Goal: Transaction & Acquisition: Purchase product/service

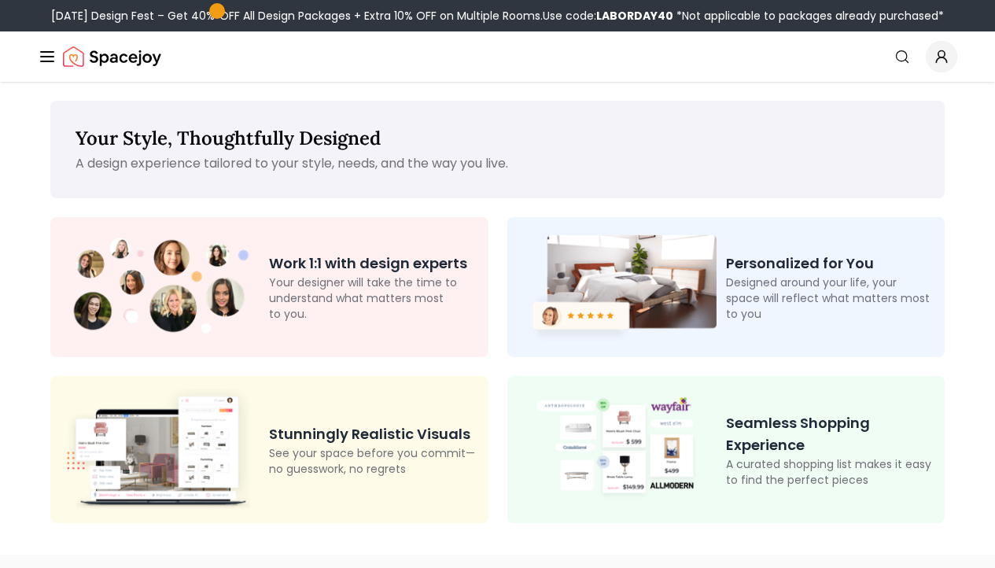
click at [945, 53] on circle "Global" at bounding box center [941, 54] width 6 height 6
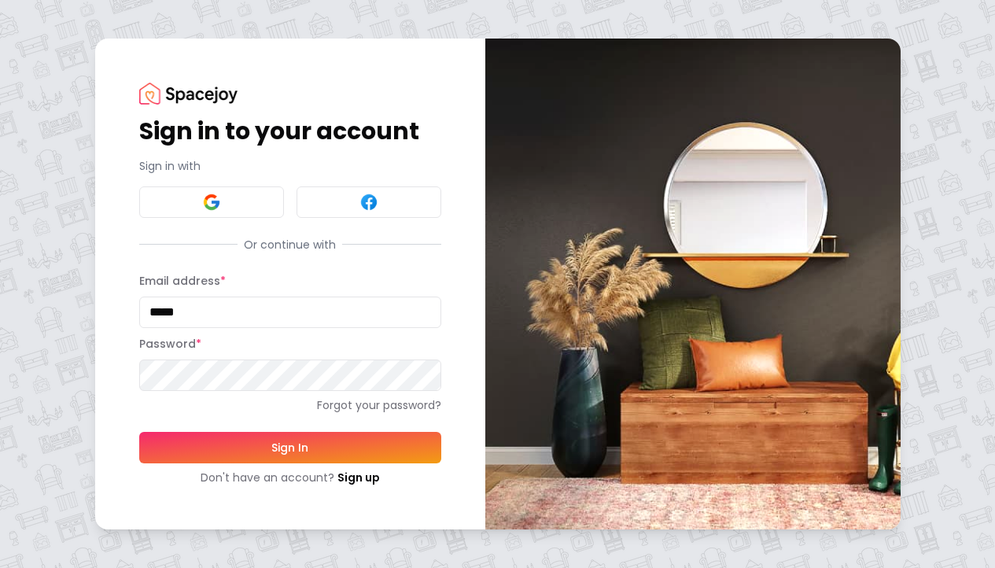
click at [289, 447] on button "Sign In" at bounding box center [290, 447] width 302 height 31
type input "**********"
click at [220, 439] on button "Sign In" at bounding box center [290, 447] width 302 height 31
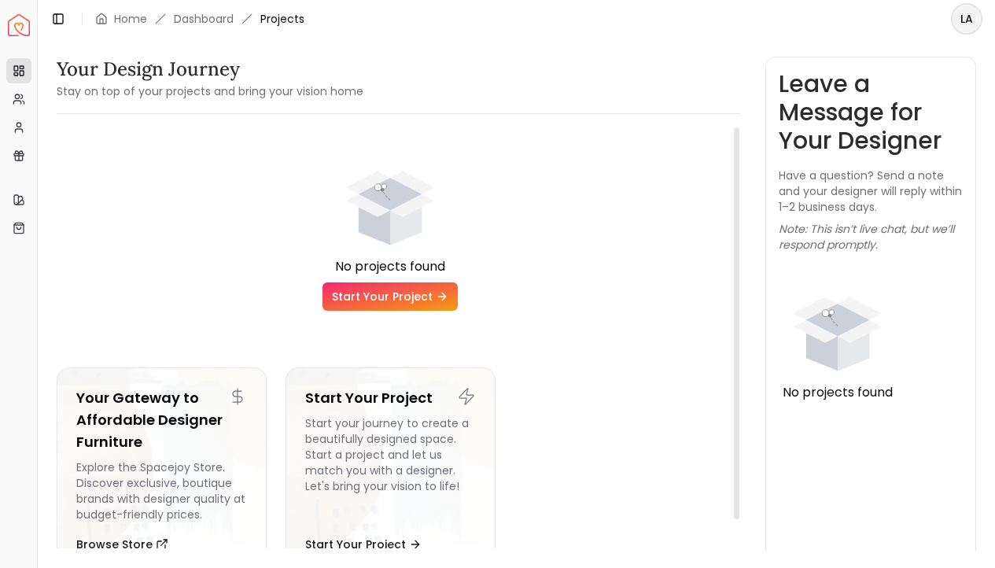
click at [439, 291] on icon at bounding box center [442, 296] width 13 height 13
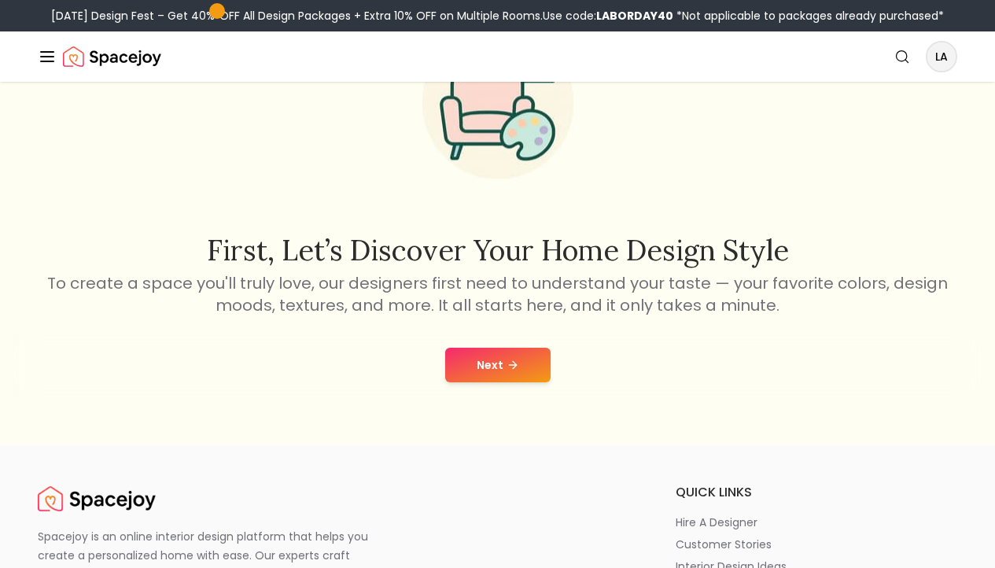
scroll to position [129, 0]
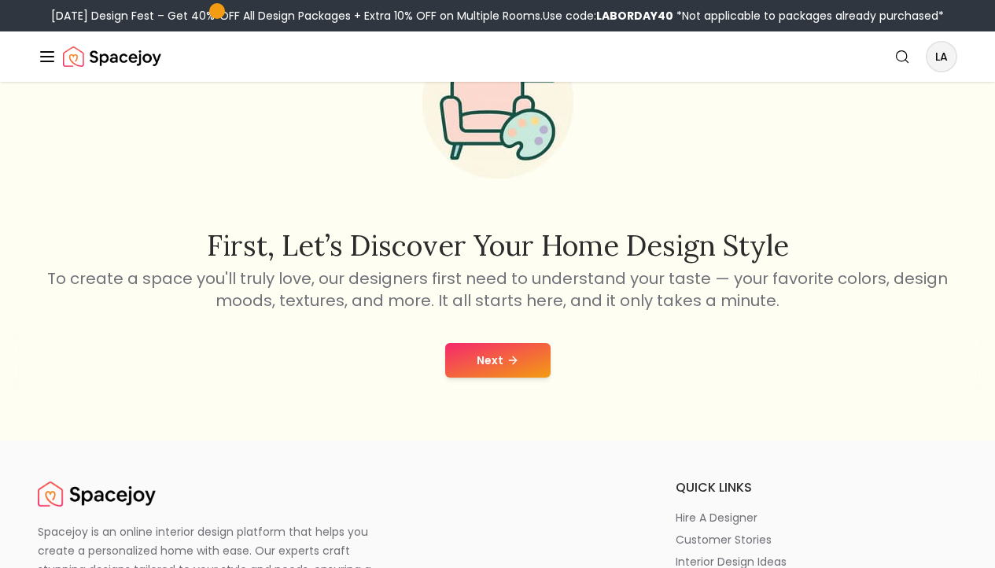
click at [487, 363] on button "Next" at bounding box center [497, 360] width 105 height 35
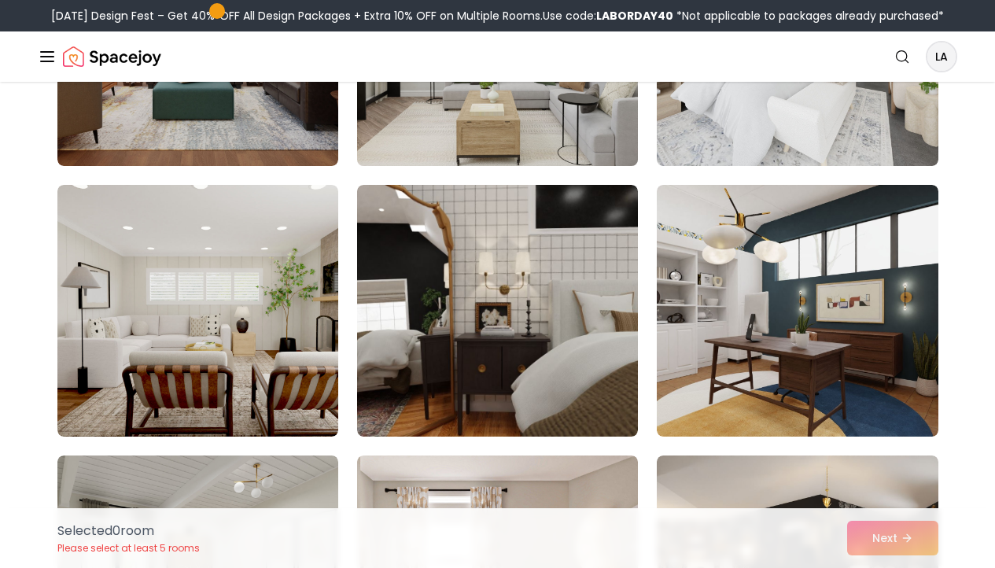
scroll to position [571, 0]
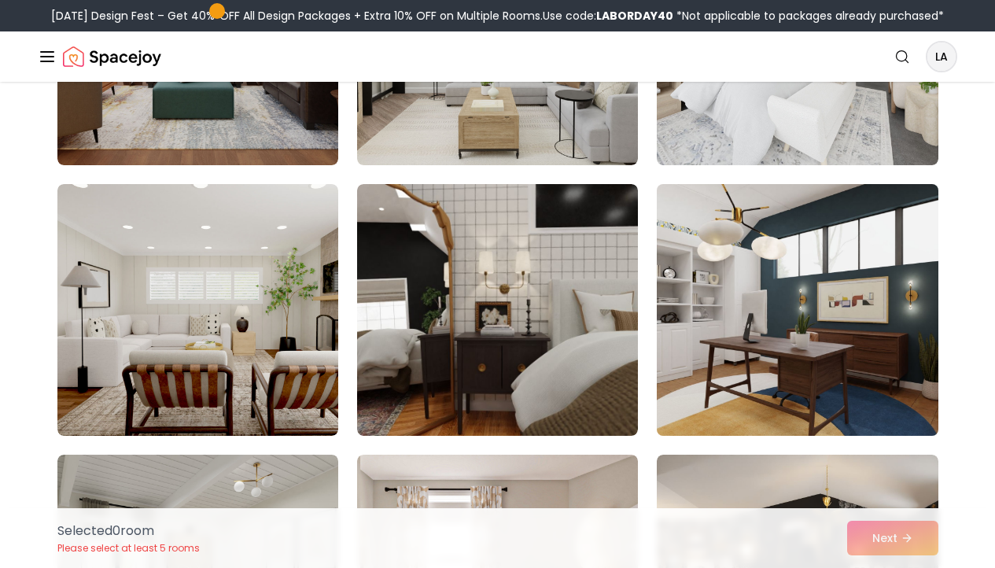
click at [749, 350] on img at bounding box center [797, 310] width 295 height 264
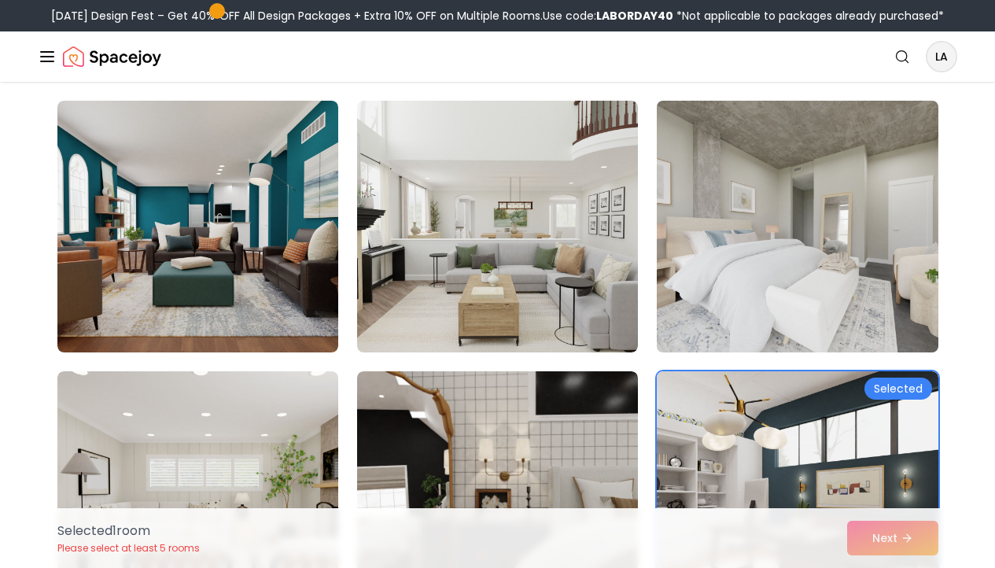
click at [739, 282] on img at bounding box center [797, 226] width 295 height 264
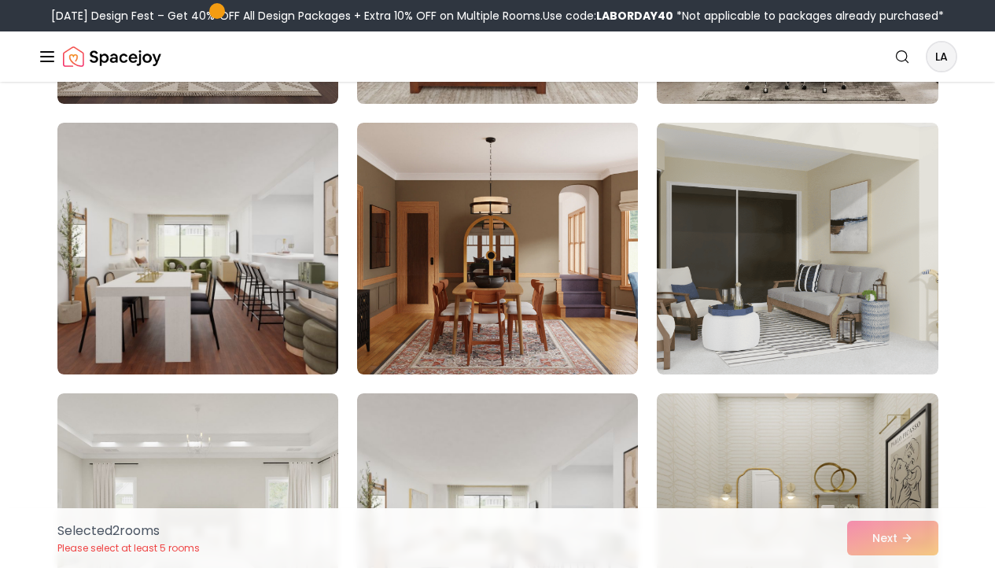
scroll to position [1445, 0]
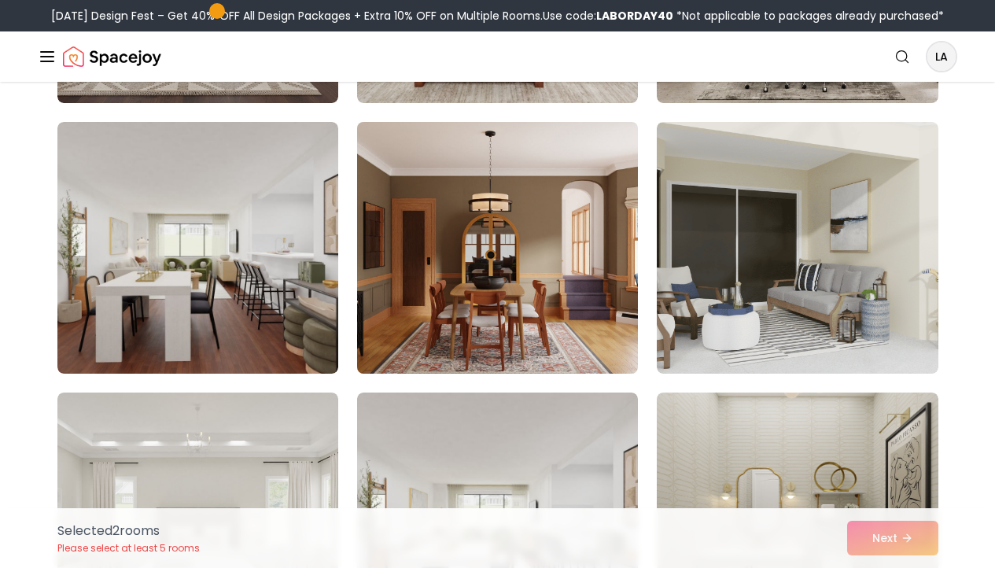
click at [596, 272] on img at bounding box center [497, 248] width 295 height 264
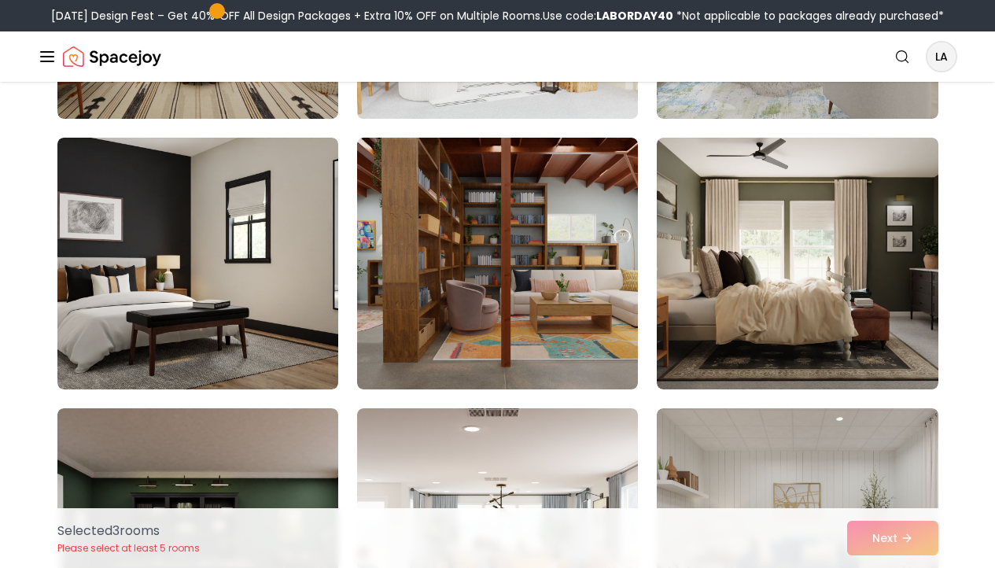
scroll to position [2512, 0]
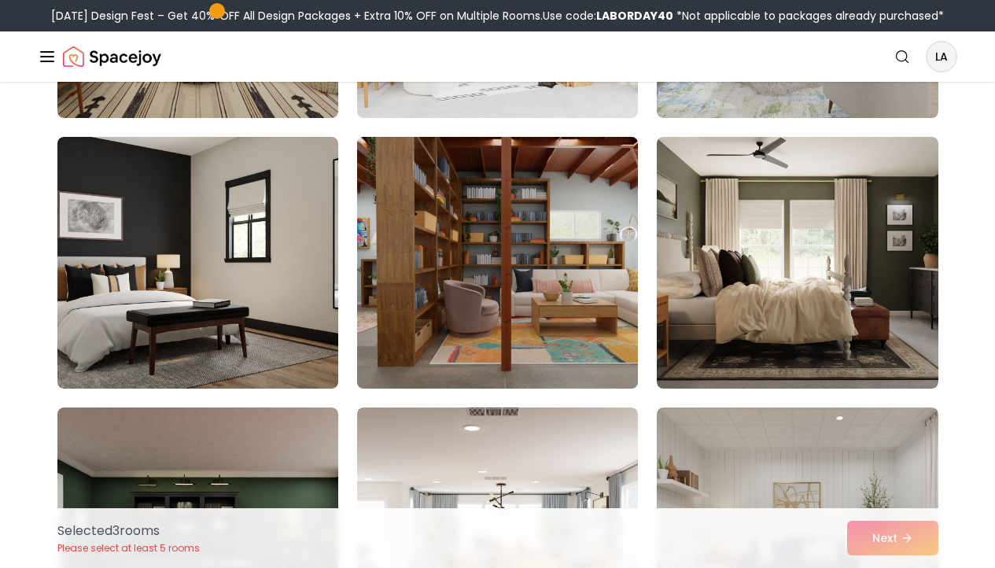
click at [596, 272] on img at bounding box center [497, 263] width 295 height 264
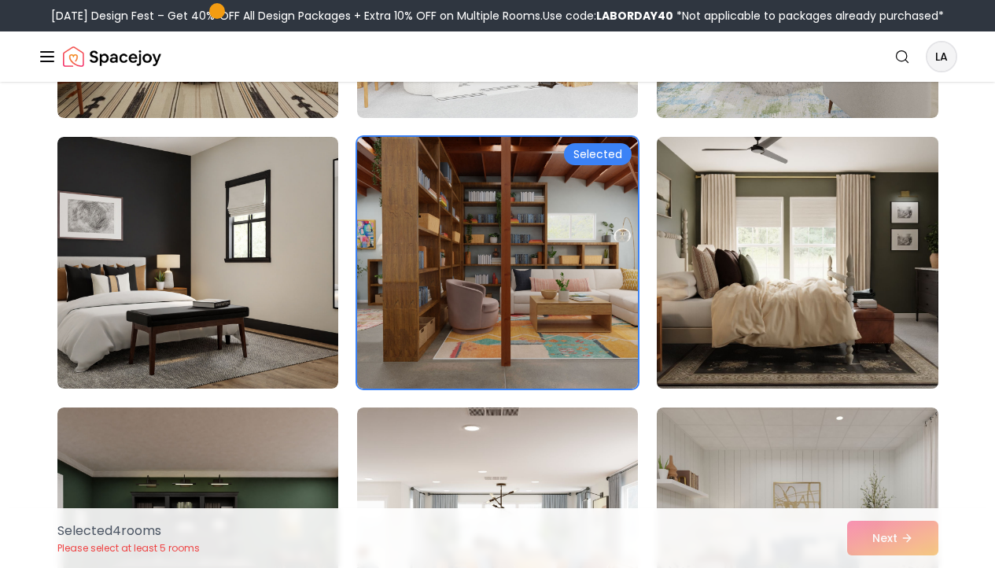
click at [709, 277] on img at bounding box center [797, 263] width 295 height 264
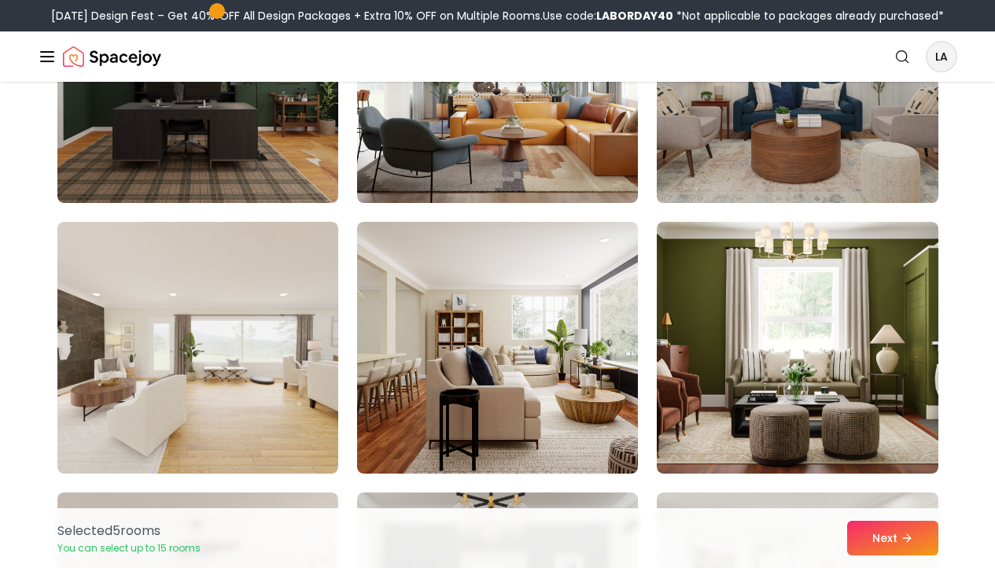
scroll to position [2969, 0]
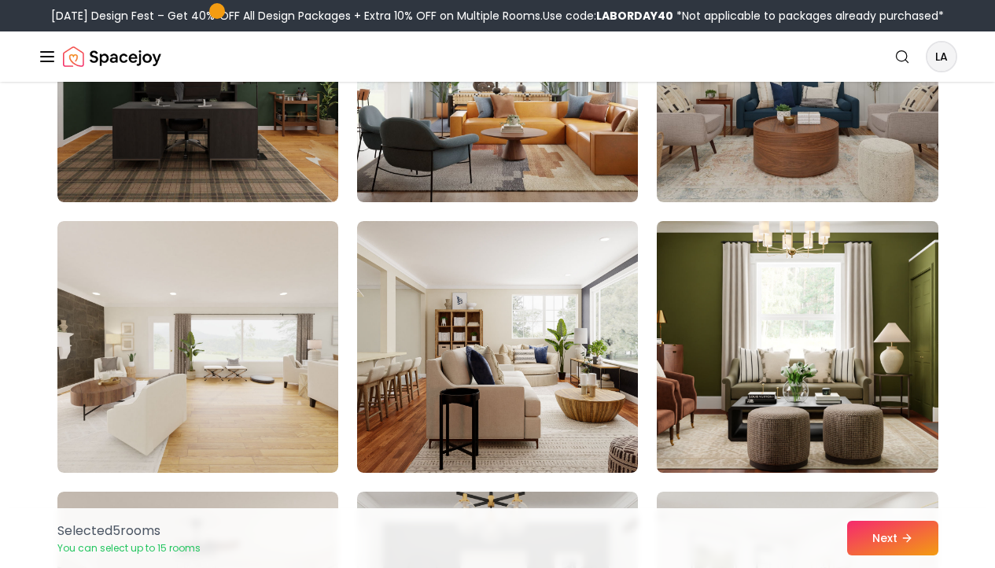
click at [709, 277] on img at bounding box center [797, 347] width 295 height 264
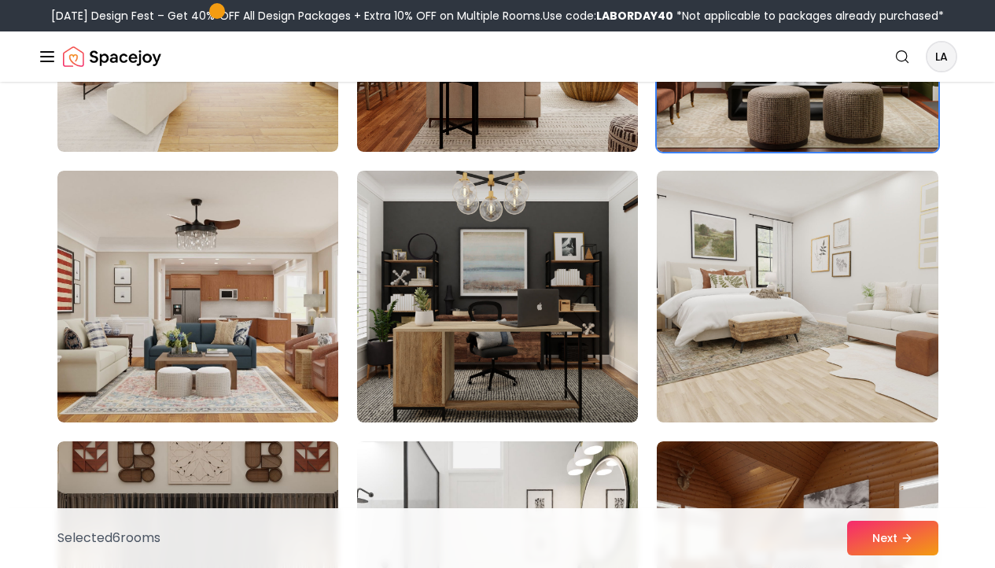
scroll to position [3292, 0]
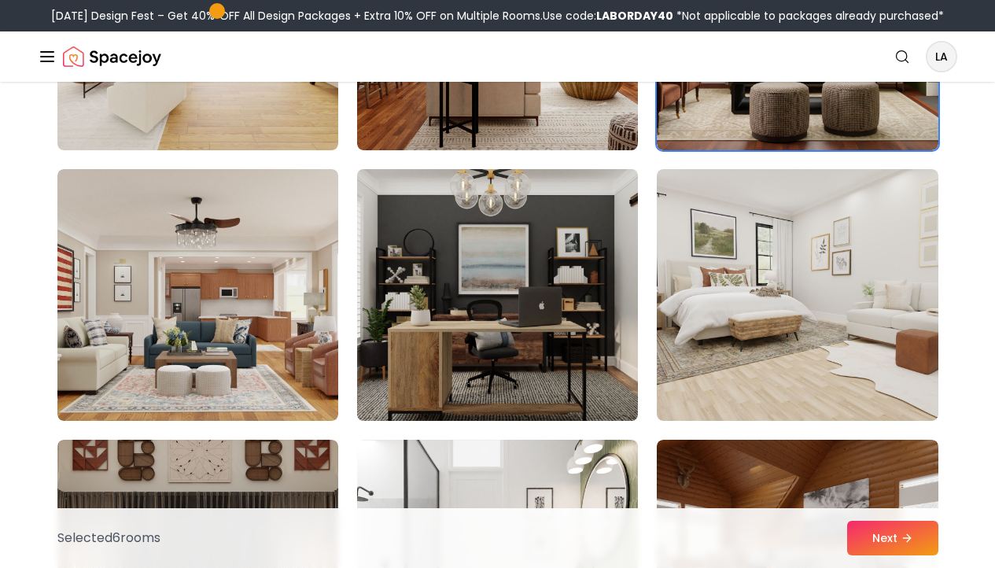
click at [525, 271] on img at bounding box center [497, 295] width 295 height 264
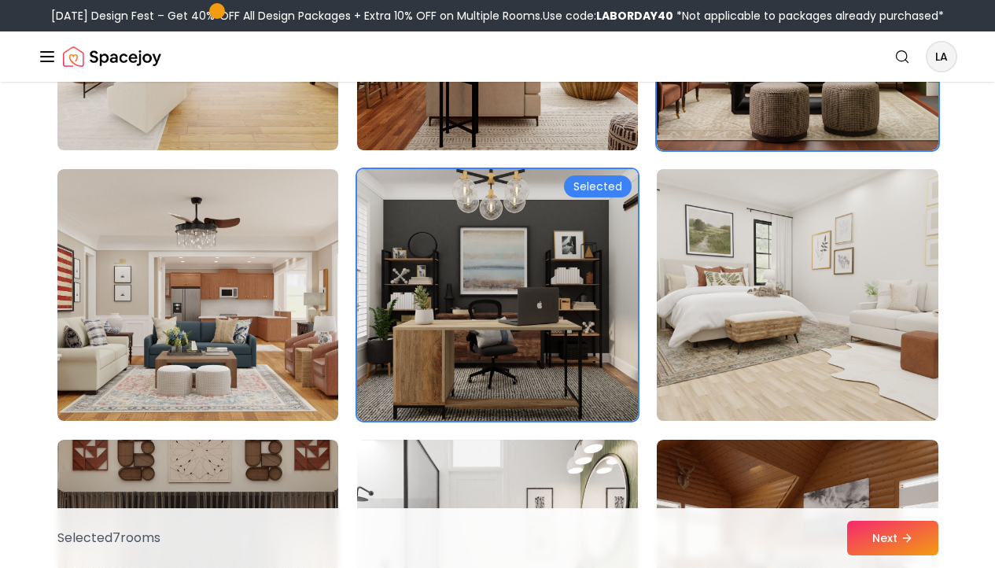
click at [706, 308] on img at bounding box center [797, 295] width 295 height 264
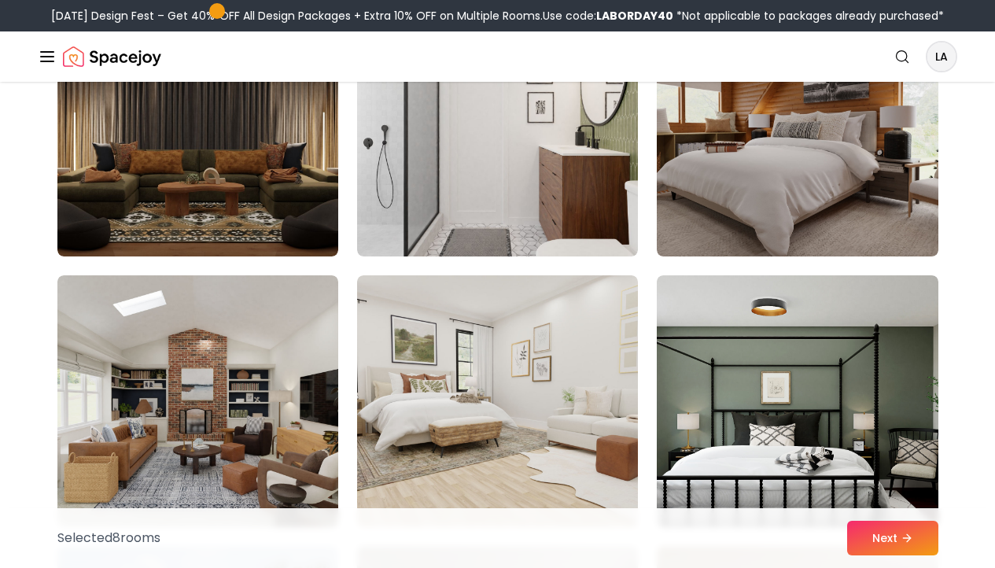
scroll to position [3729, 0]
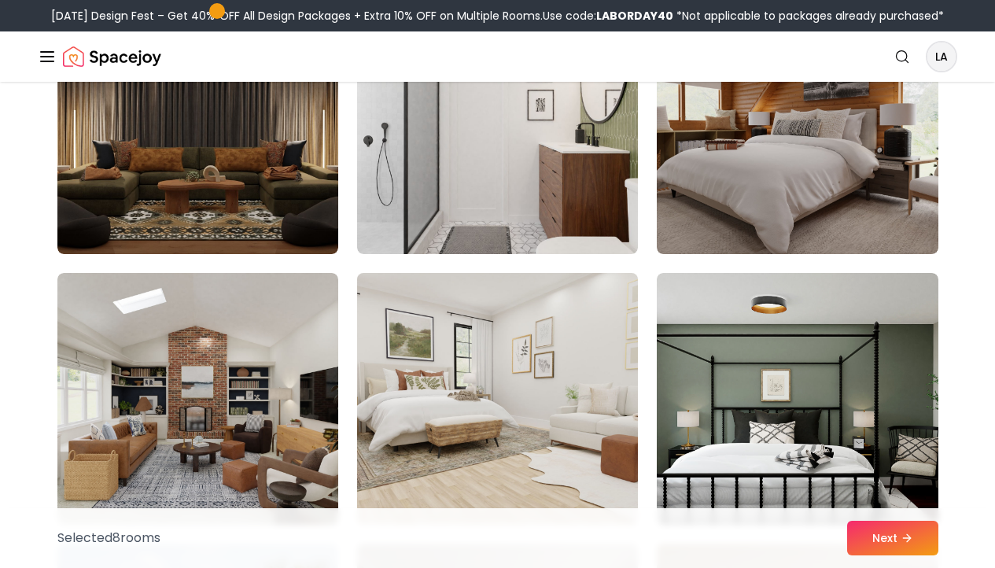
click at [591, 370] on img at bounding box center [497, 399] width 295 height 264
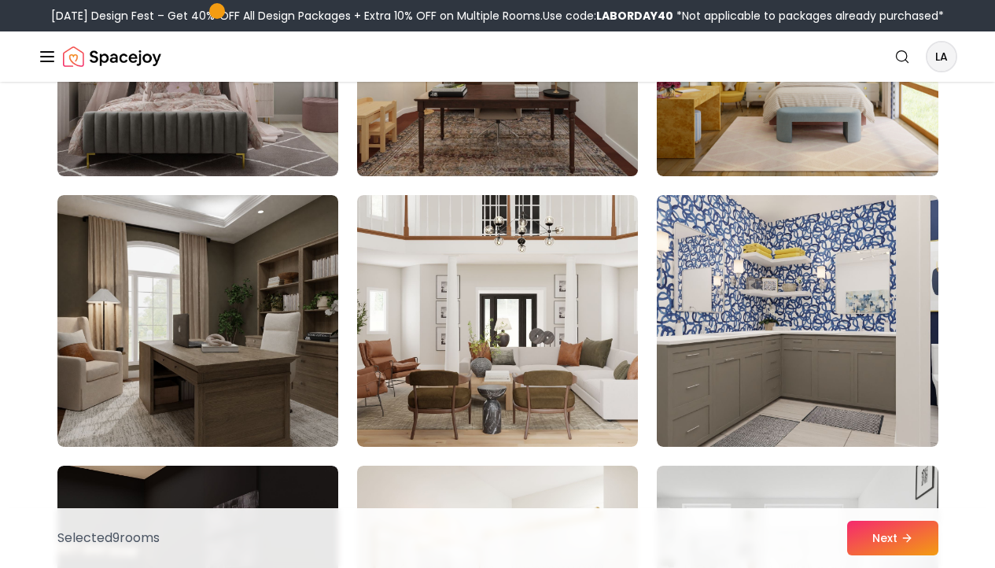
scroll to position [4619, 0]
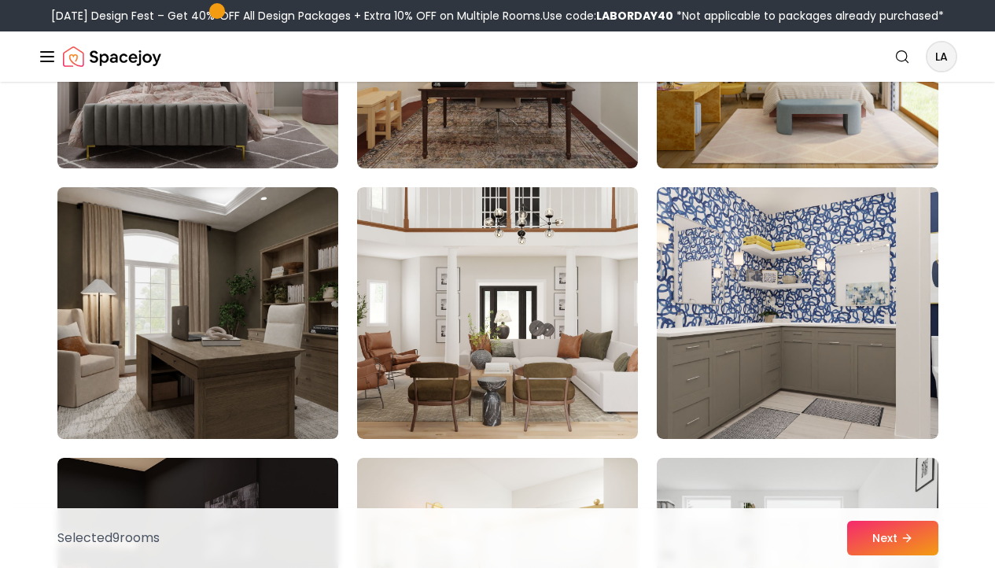
click at [238, 333] on img at bounding box center [197, 313] width 295 height 264
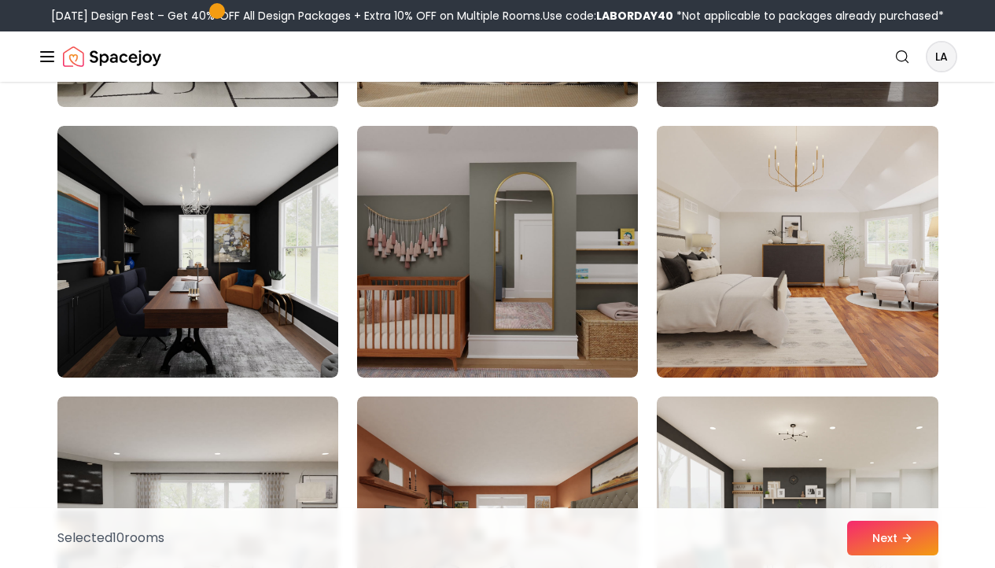
scroll to position [6854, 0]
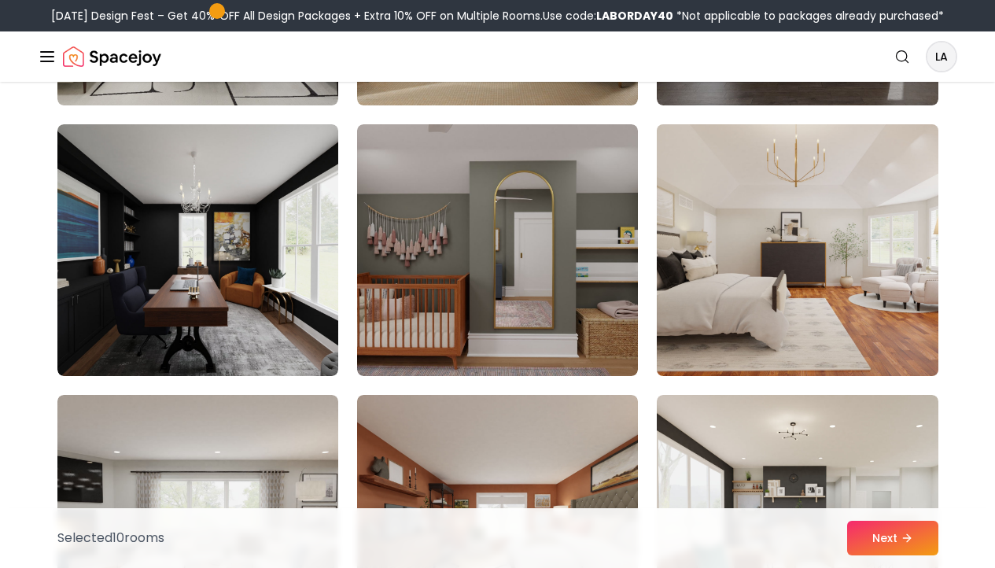
click at [790, 276] on img at bounding box center [797, 250] width 295 height 264
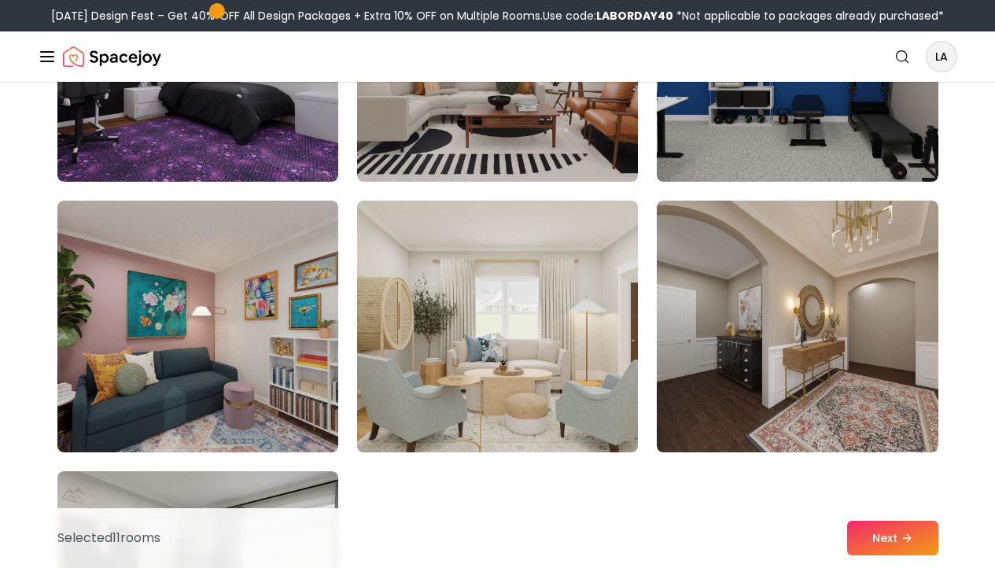
scroll to position [8700, 0]
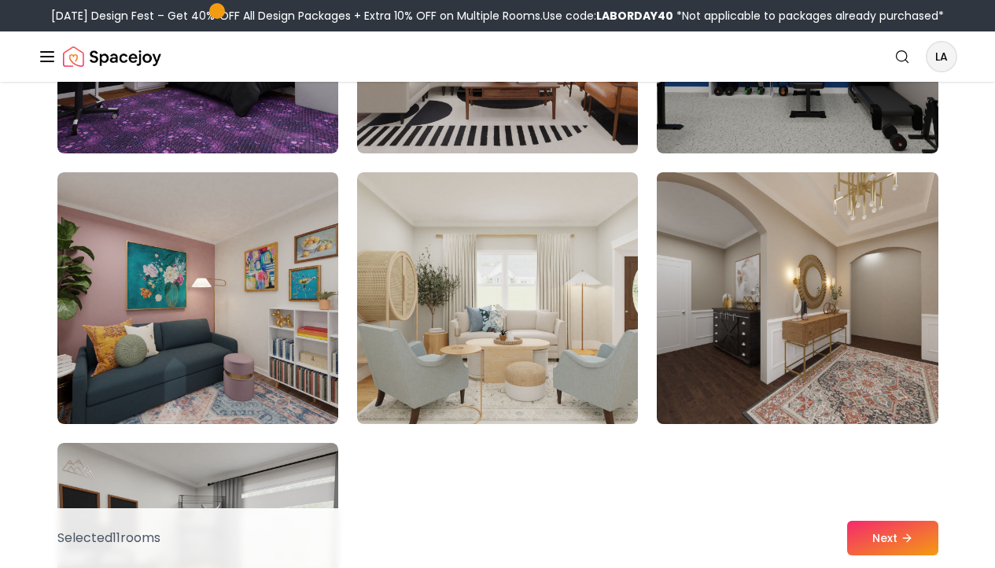
click at [849, 346] on img at bounding box center [797, 298] width 295 height 264
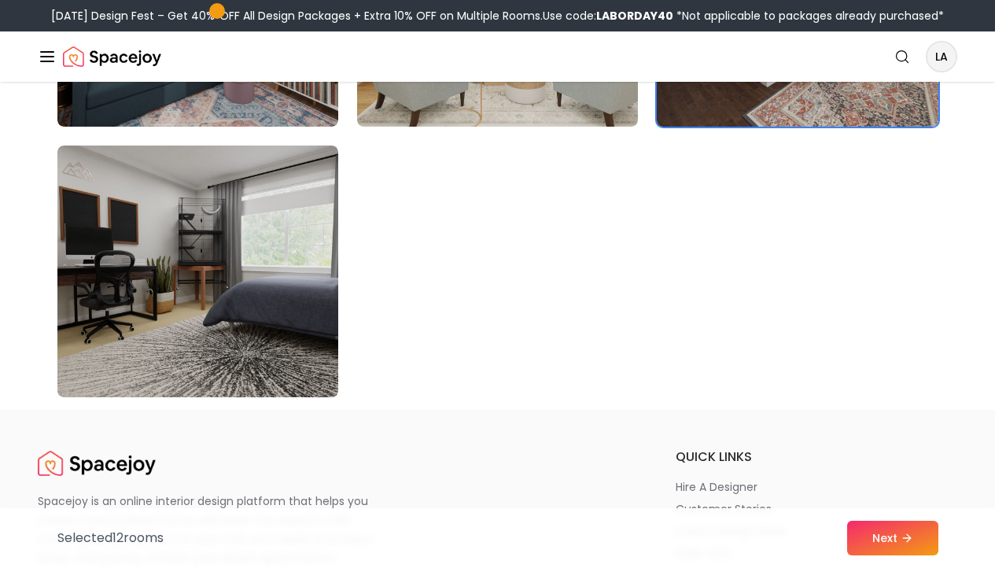
scroll to position [8999, 0]
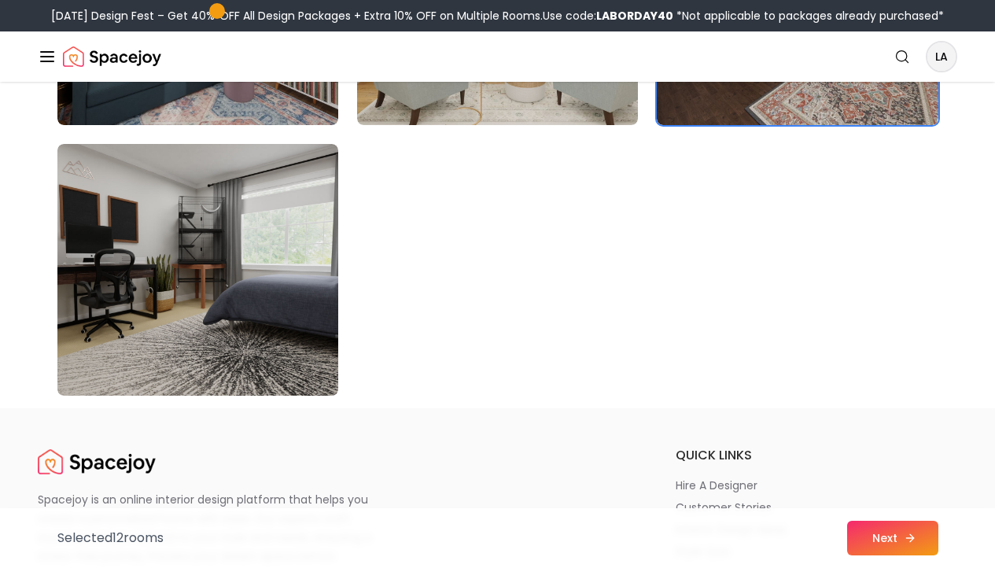
click at [883, 545] on button "Next" at bounding box center [892, 538] width 91 height 35
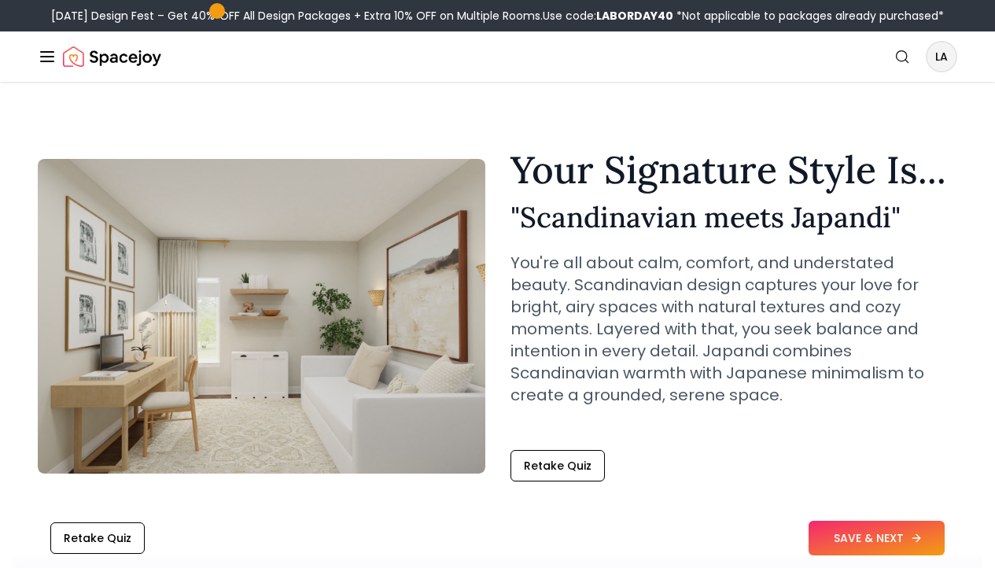
click at [879, 529] on button "SAVE & NEXT" at bounding box center [877, 538] width 136 height 35
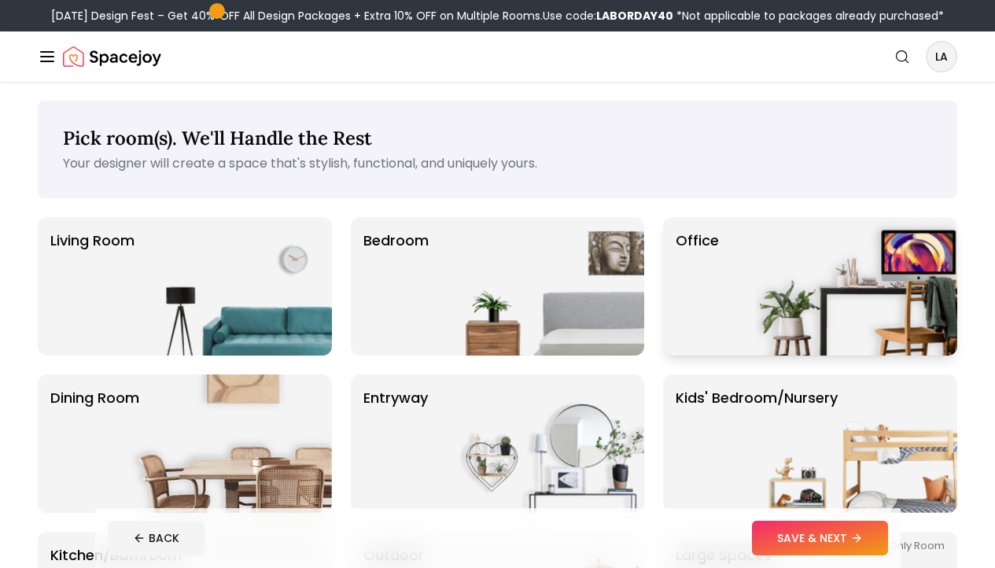
click at [803, 309] on img at bounding box center [856, 286] width 201 height 138
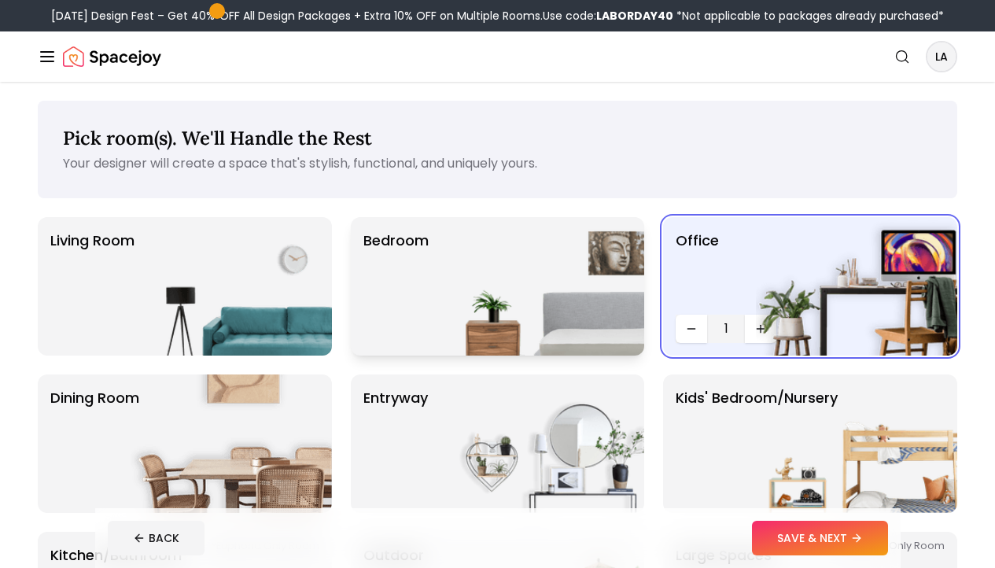
click at [521, 244] on img at bounding box center [543, 286] width 201 height 138
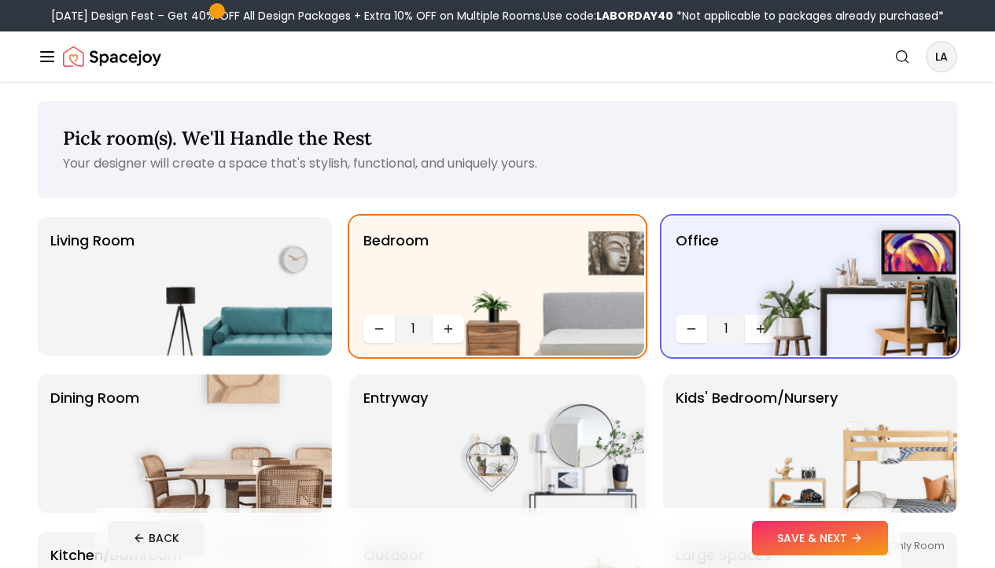
click at [522, 421] on img at bounding box center [543, 443] width 201 height 138
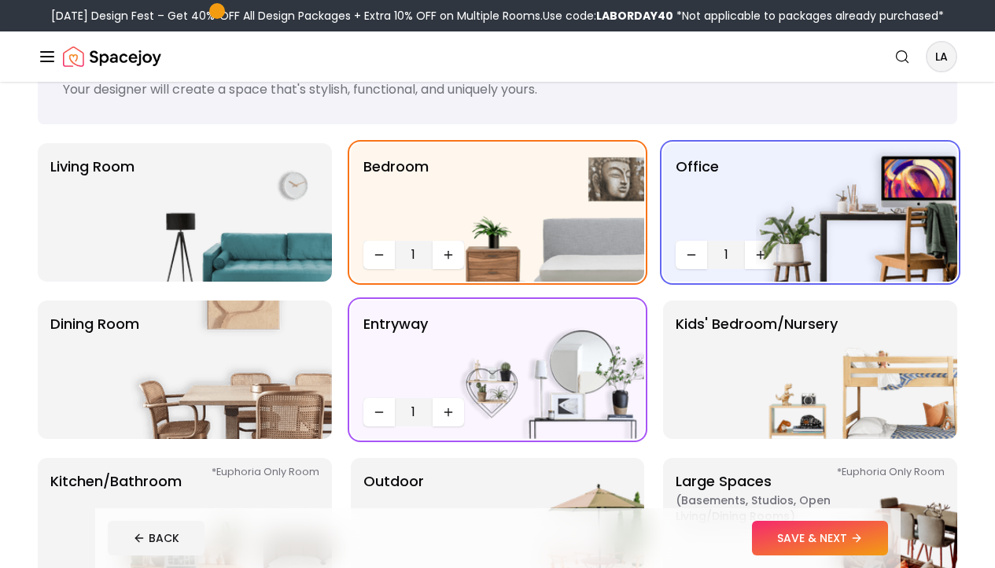
scroll to position [148, 0]
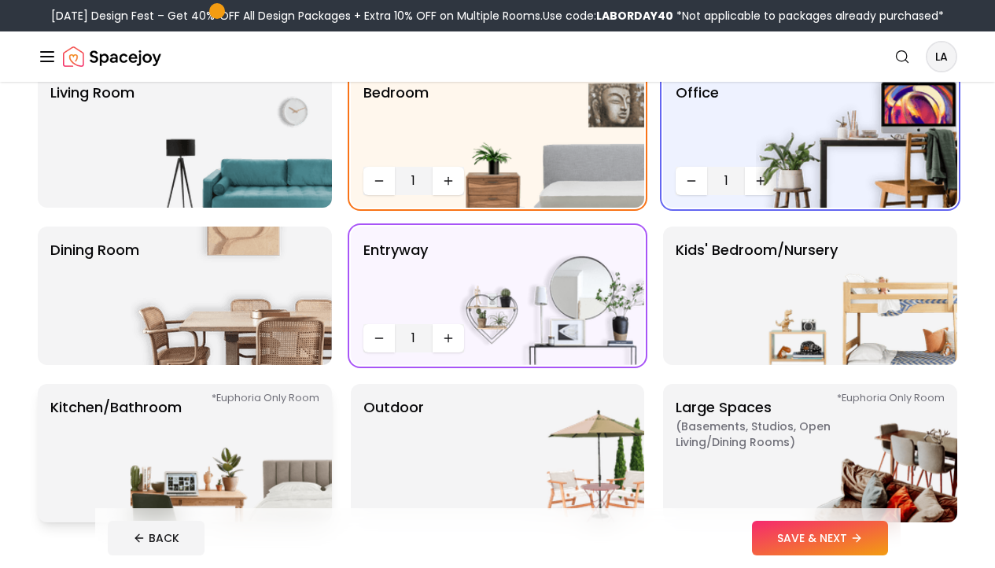
click at [175, 431] on img at bounding box center [231, 453] width 201 height 138
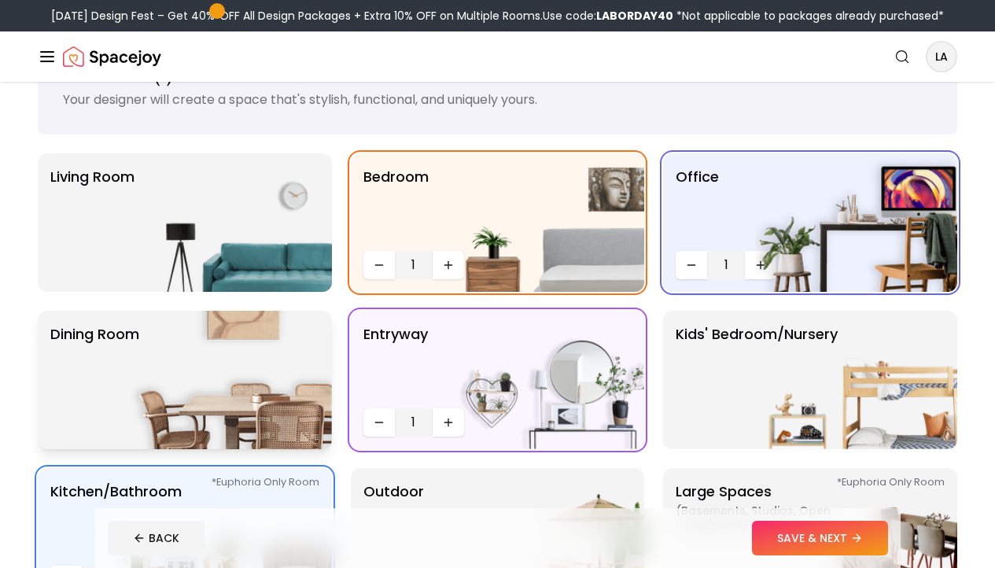
scroll to position [81, 0]
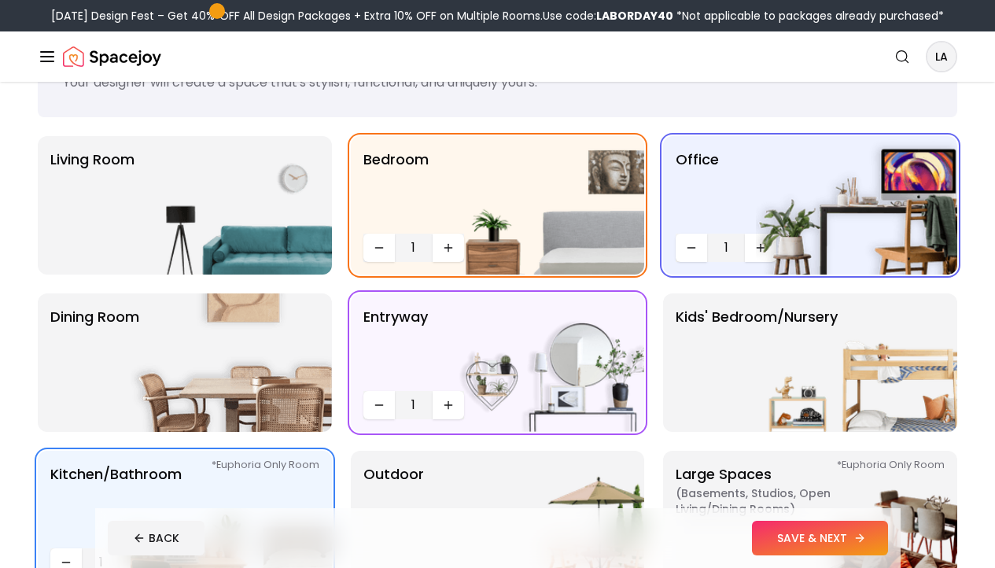
click at [793, 544] on button "SAVE & NEXT" at bounding box center [820, 538] width 136 height 35
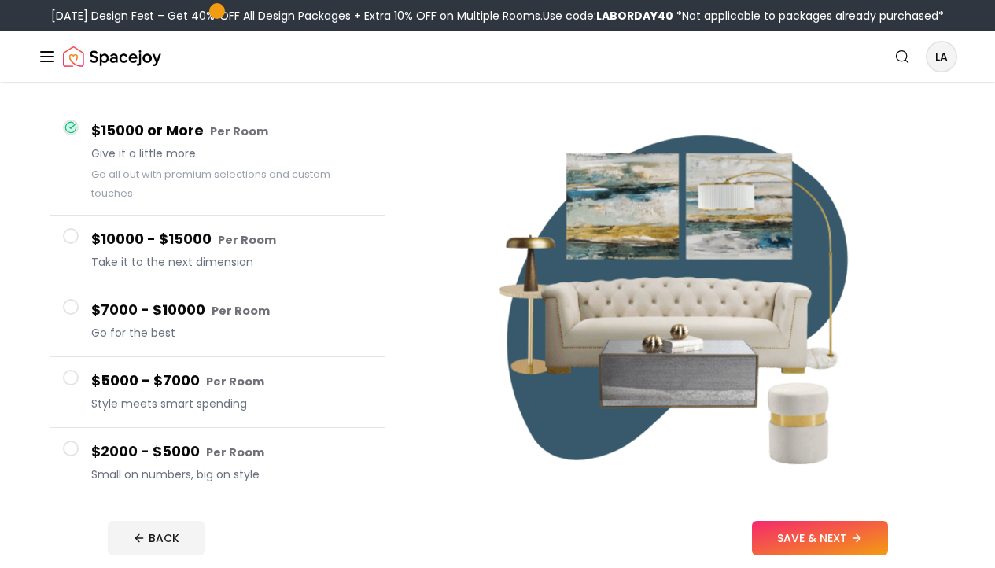
scroll to position [137, 0]
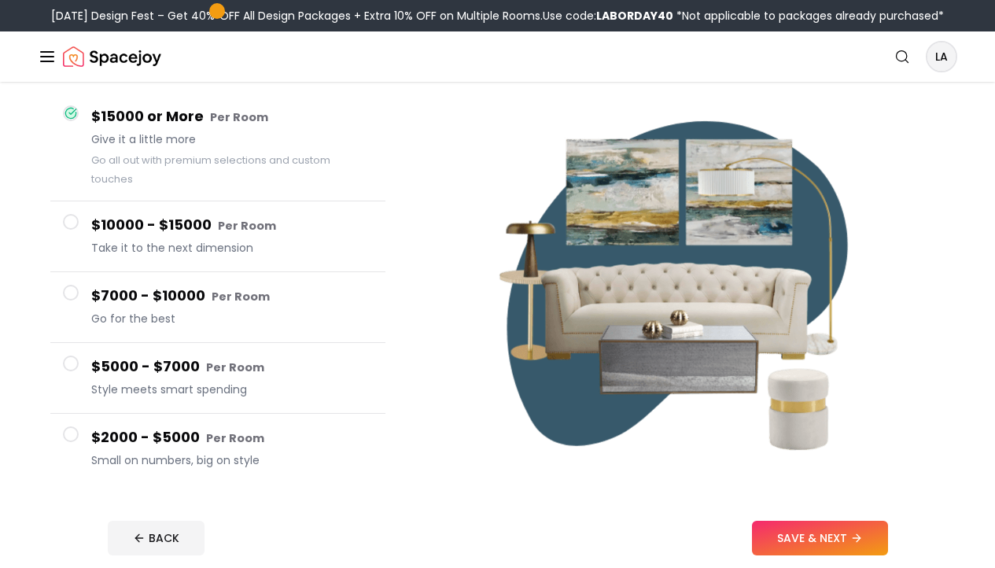
click at [293, 381] on span "Style meets smart spending" at bounding box center [232, 389] width 282 height 16
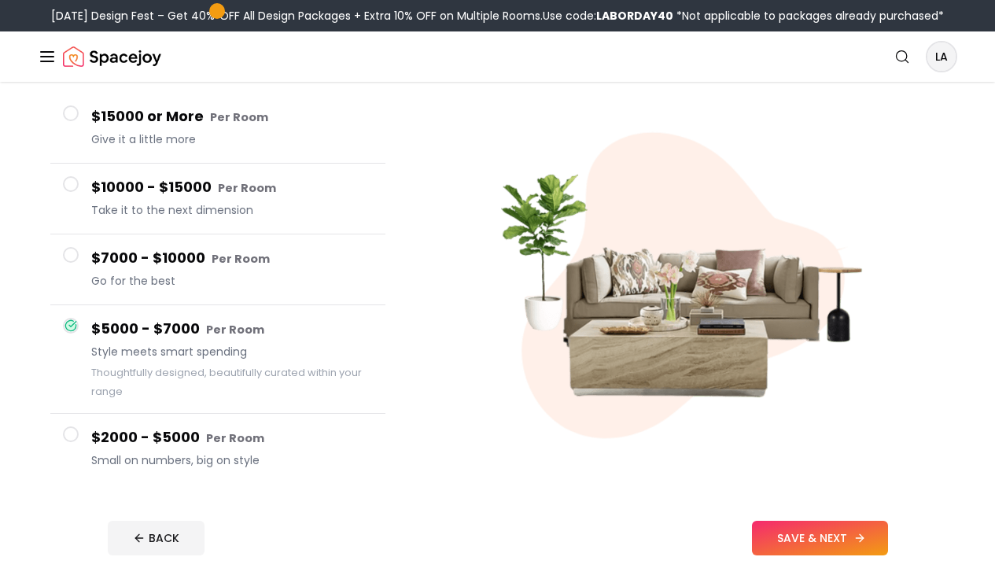
click at [827, 547] on button "SAVE & NEXT" at bounding box center [820, 538] width 136 height 35
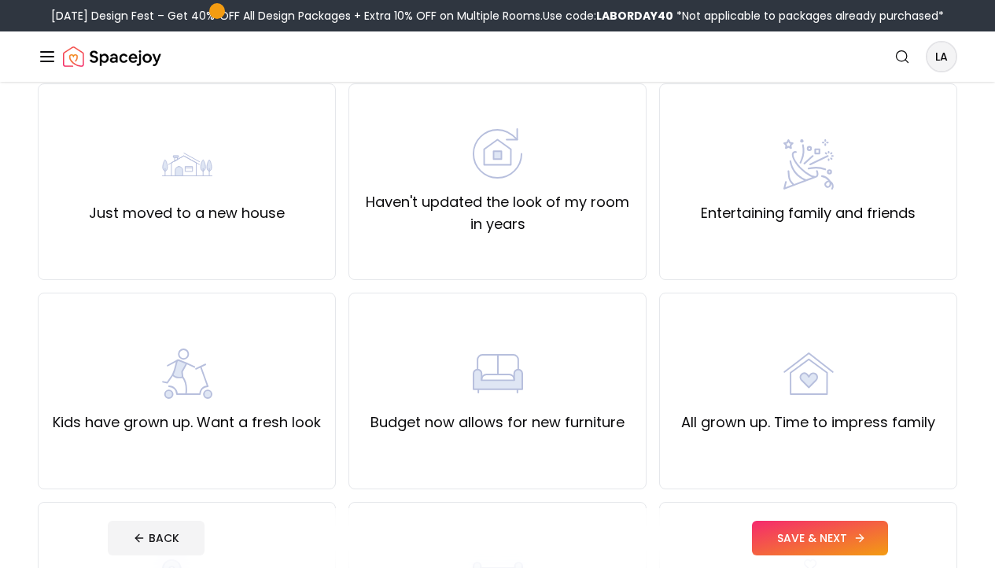
scroll to position [134, 0]
click at [269, 205] on label "Just moved to a new house" at bounding box center [187, 212] width 196 height 22
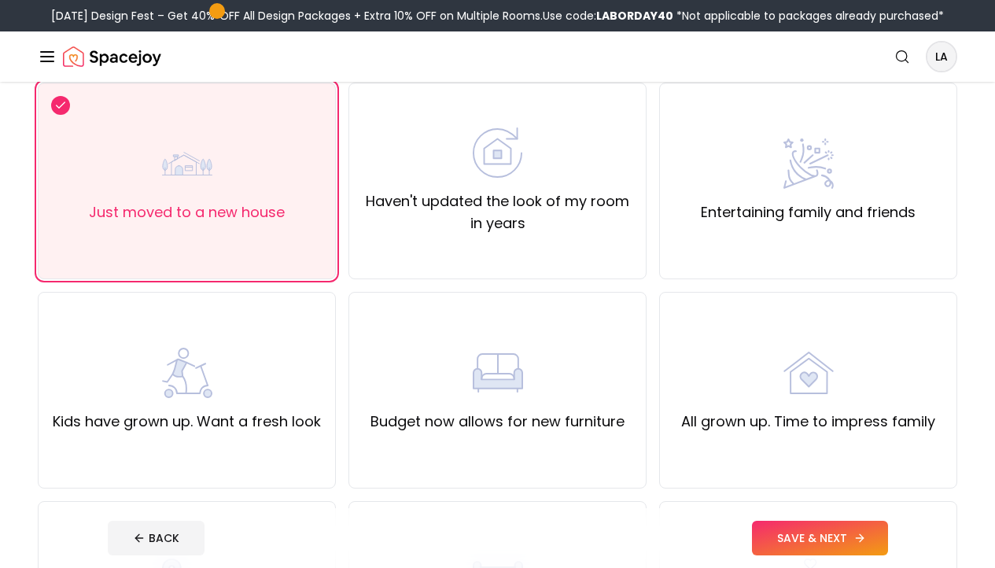
click at [776, 541] on button "SAVE & NEXT" at bounding box center [820, 538] width 136 height 35
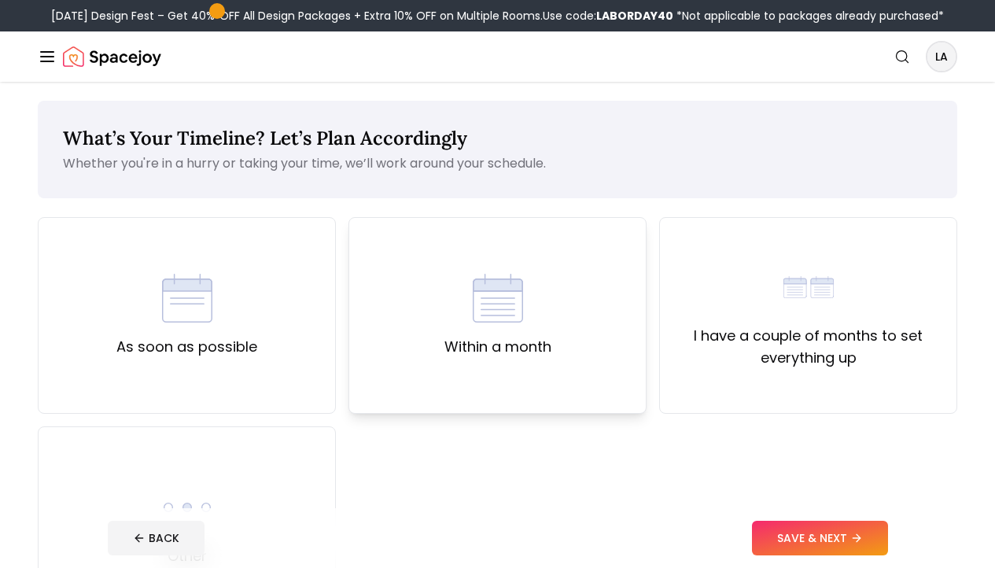
click at [442, 309] on div "Within a month" at bounding box center [497, 315] width 298 height 197
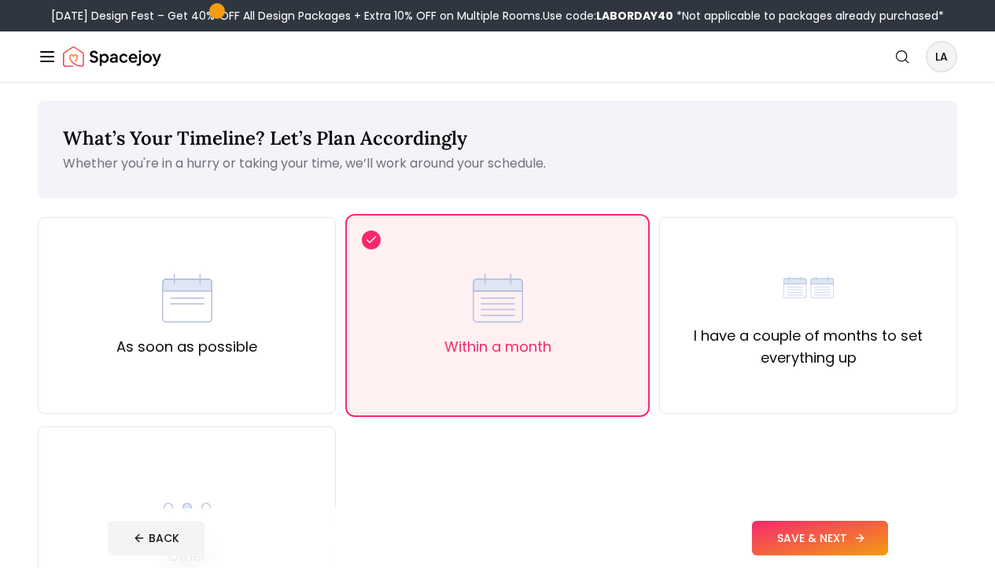
click at [780, 543] on button "SAVE & NEXT" at bounding box center [820, 538] width 136 height 35
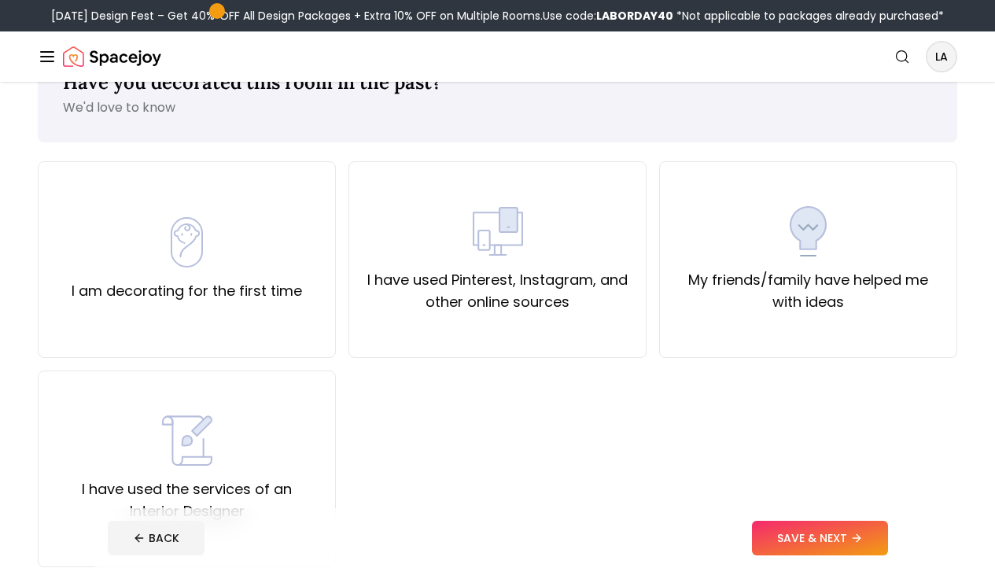
scroll to position [53, 0]
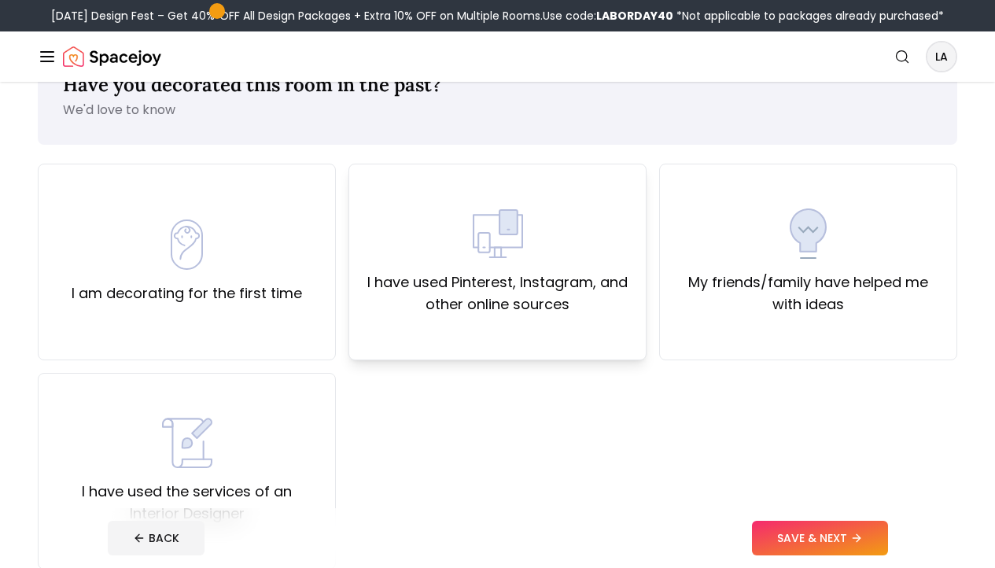
click at [429, 301] on label "I have used Pinterest, Instagram, and other online sources" at bounding box center [497, 293] width 271 height 44
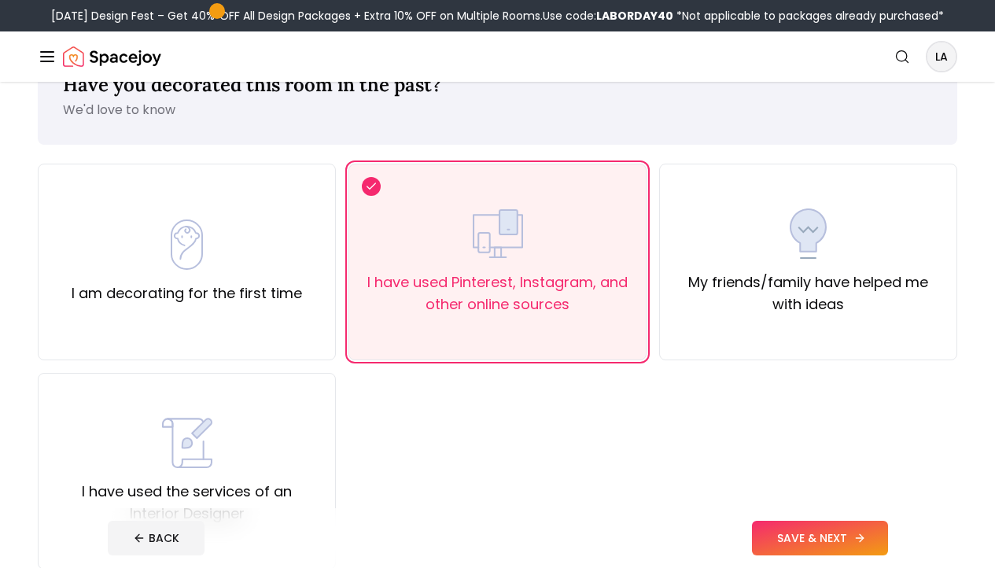
click at [794, 529] on button "SAVE & NEXT" at bounding box center [820, 538] width 136 height 35
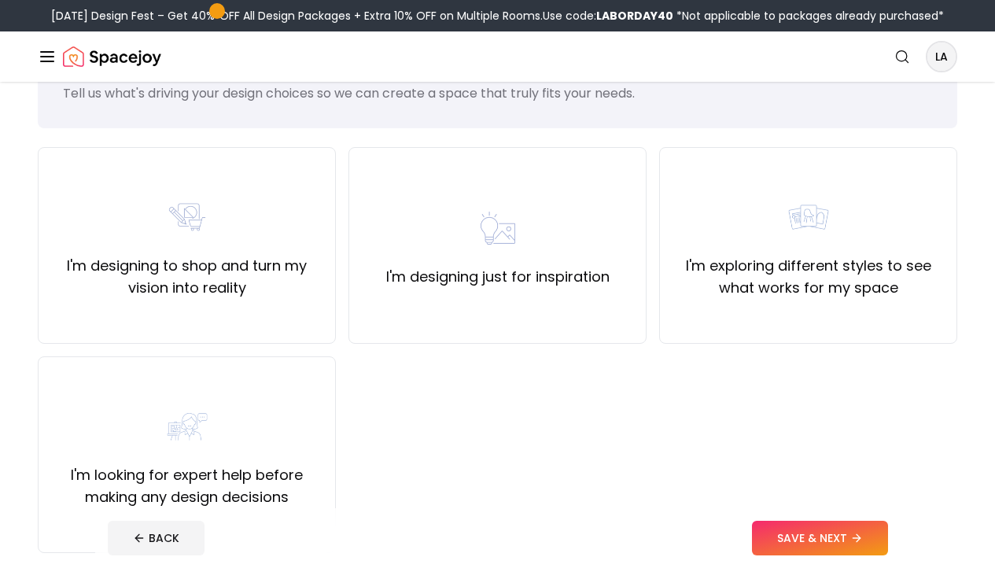
scroll to position [75, 0]
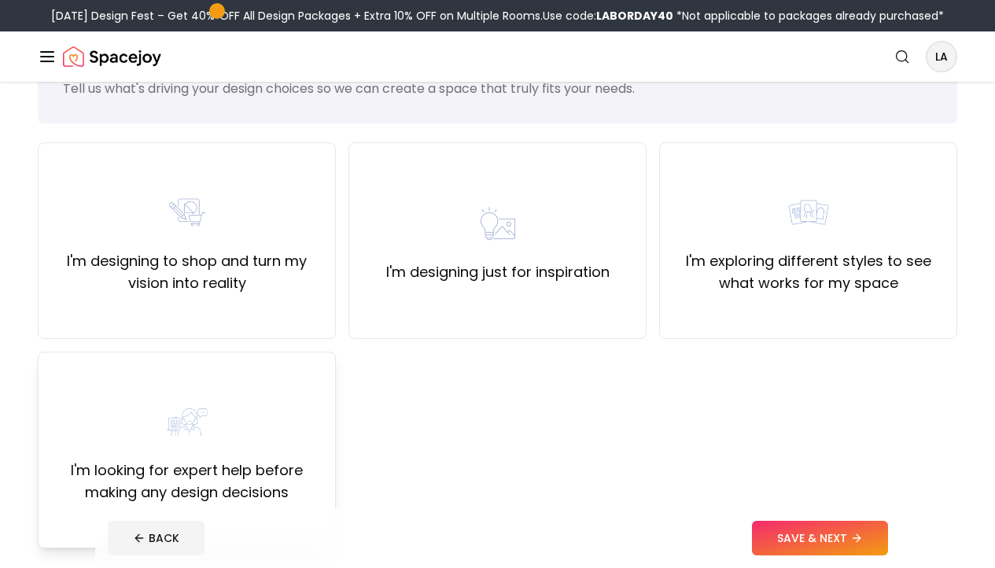
click at [226, 378] on div "I'm looking for expert help before making any design decisions" at bounding box center [187, 450] width 298 height 197
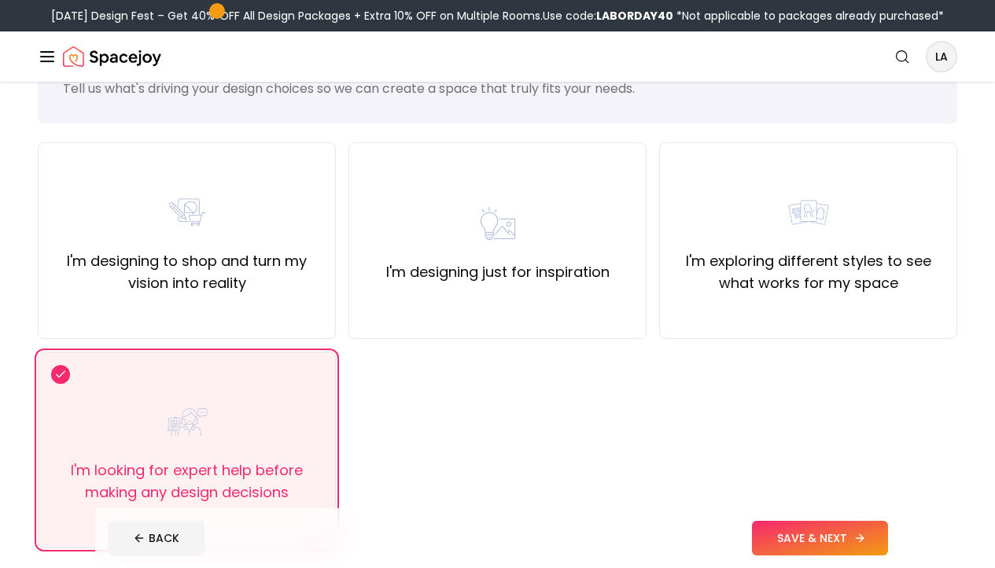
click at [779, 547] on button "SAVE & NEXT" at bounding box center [820, 538] width 136 height 35
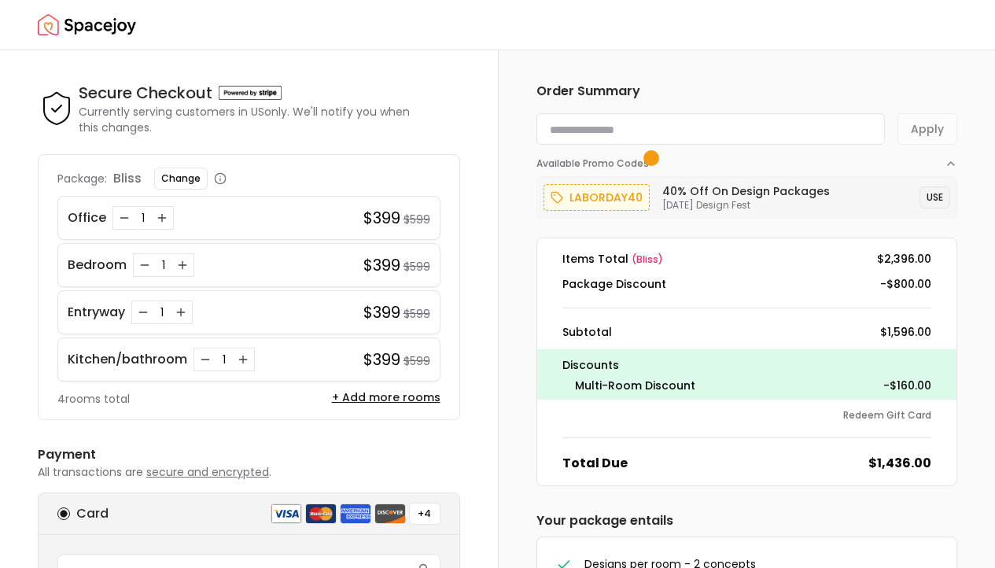
click at [930, 203] on button "USE" at bounding box center [934, 197] width 31 height 22
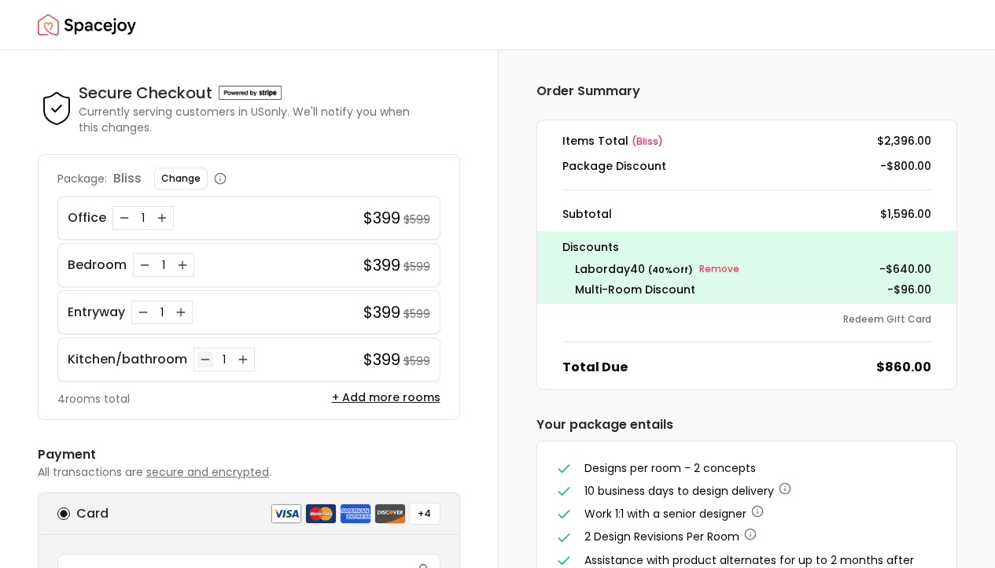
click at [206, 362] on icon "Decrease quantity for Kitchen/bathroom" at bounding box center [205, 359] width 13 height 13
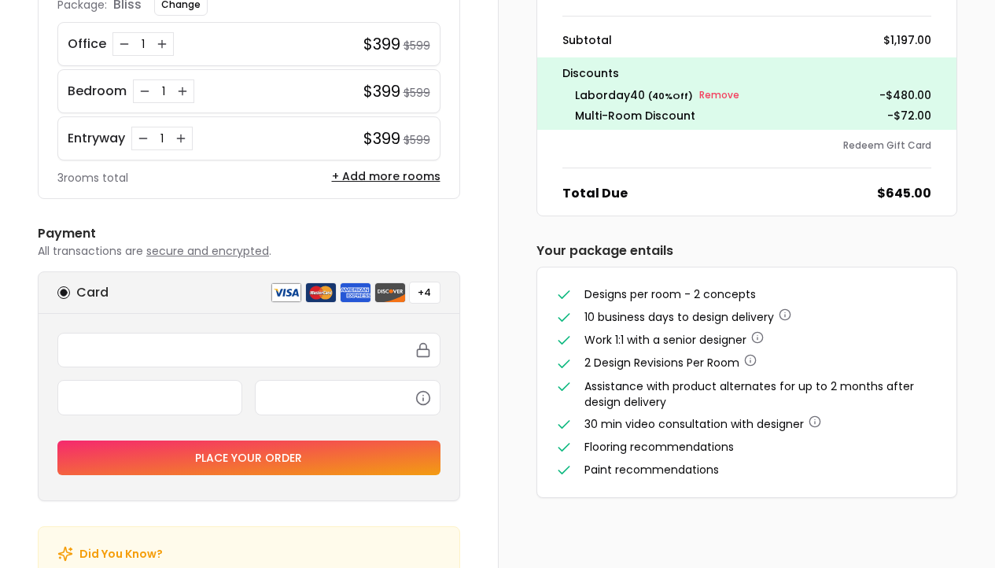
scroll to position [151, 0]
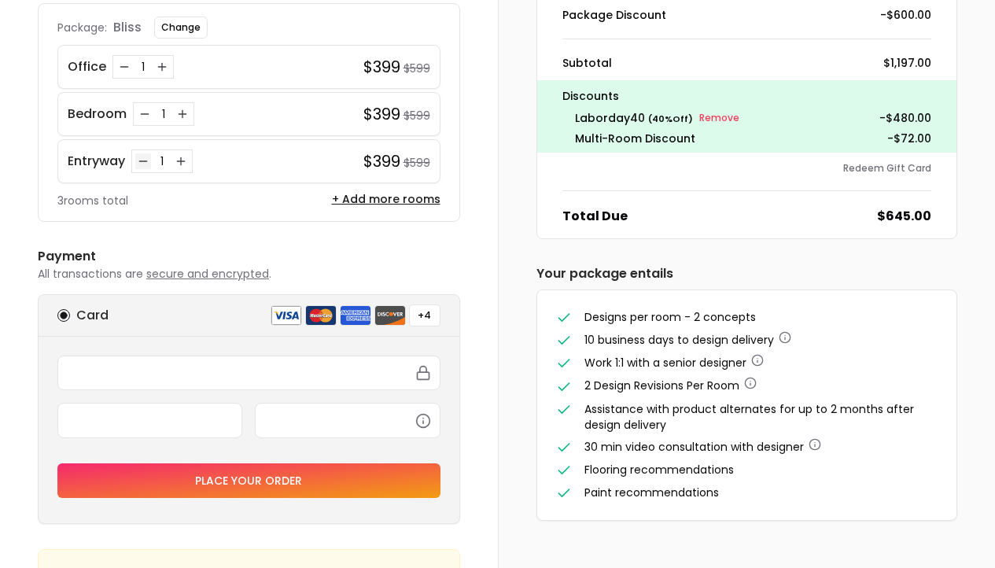
click at [147, 160] on icon "Decrease quantity for Entryway" at bounding box center [143, 161] width 13 height 13
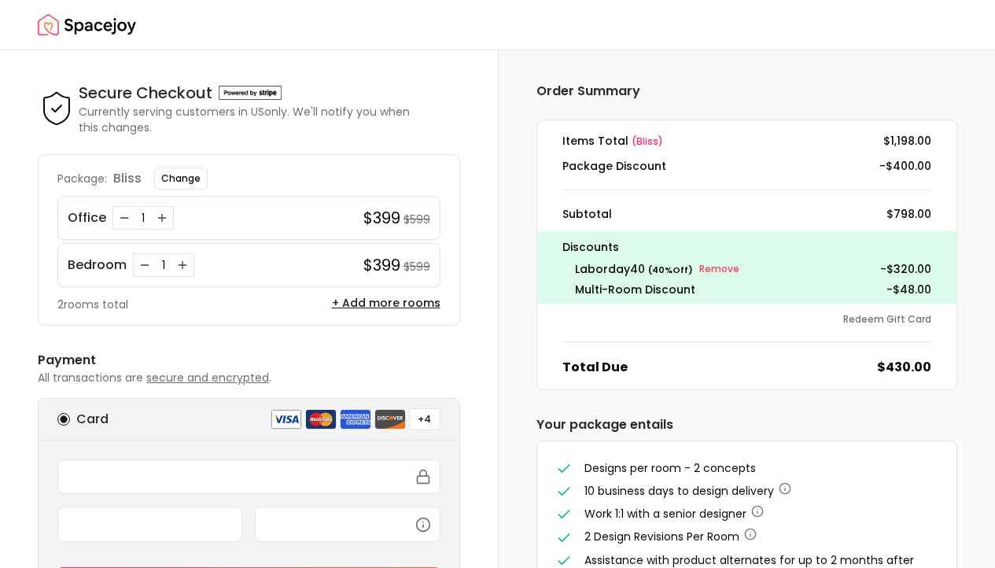
scroll to position [0, 0]
